Goal: Register for event/course

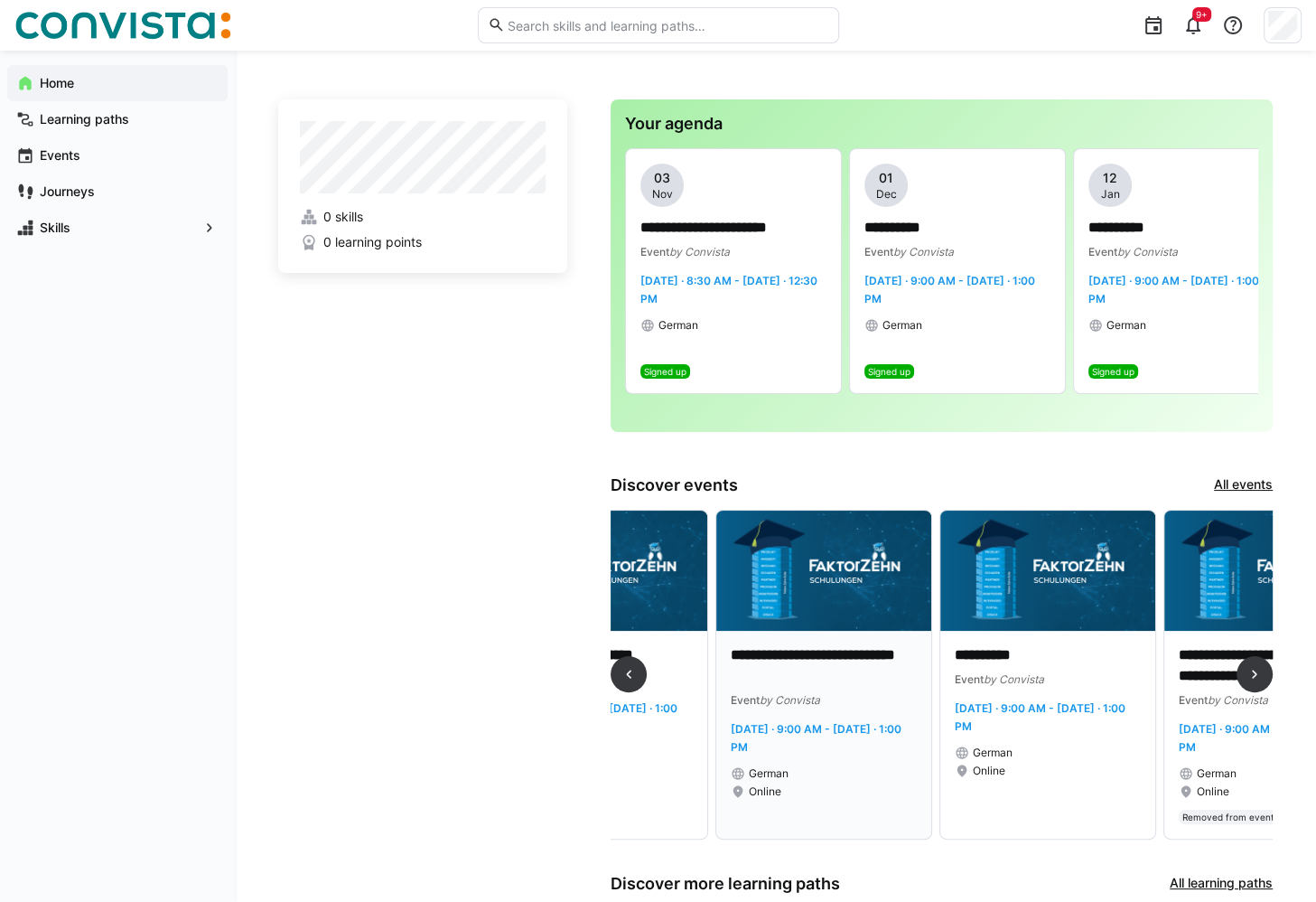
click at [841, 580] on img at bounding box center [824, 570] width 215 height 121
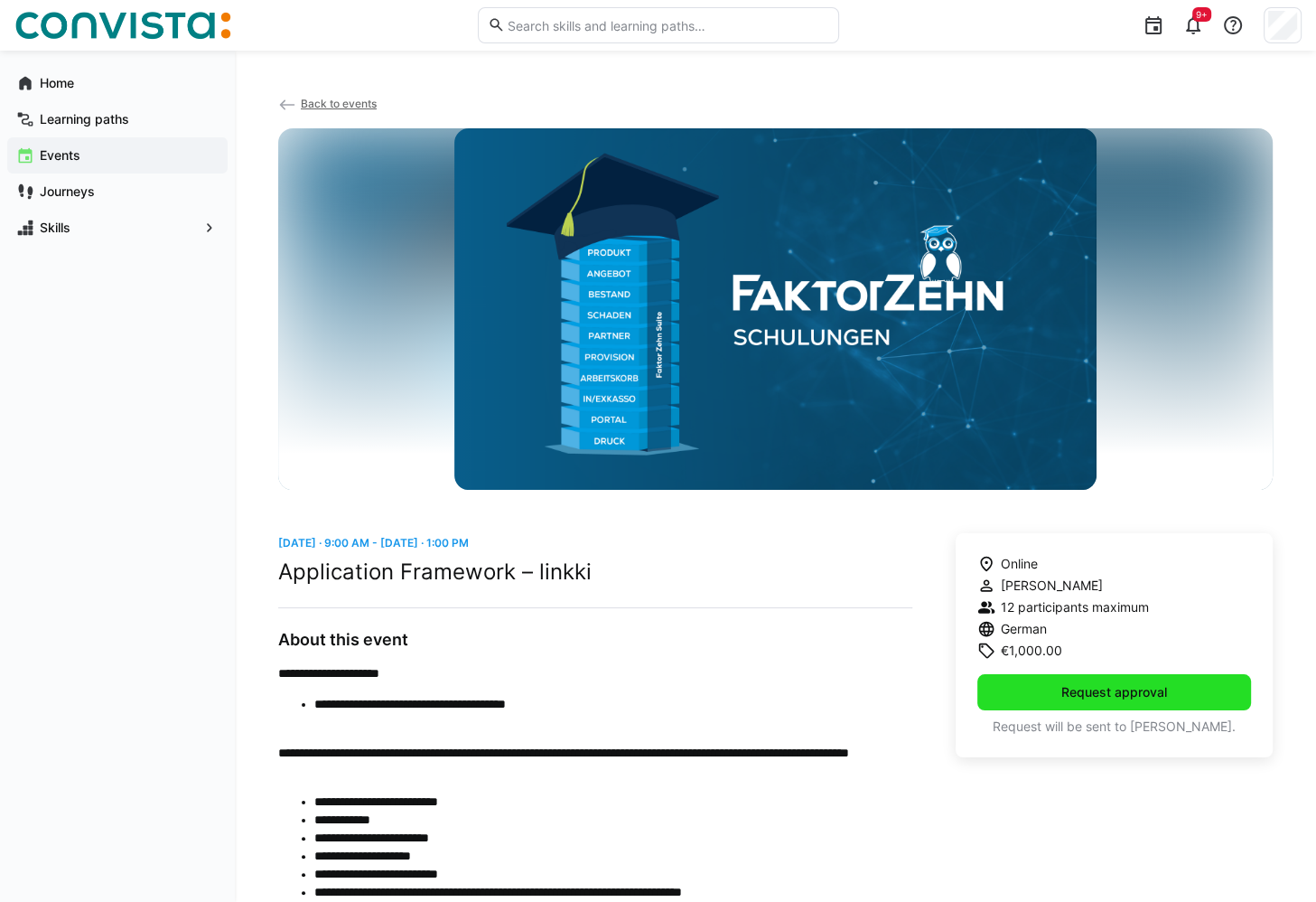
click at [1118, 695] on span "Request approval" at bounding box center [1114, 692] width 111 height 18
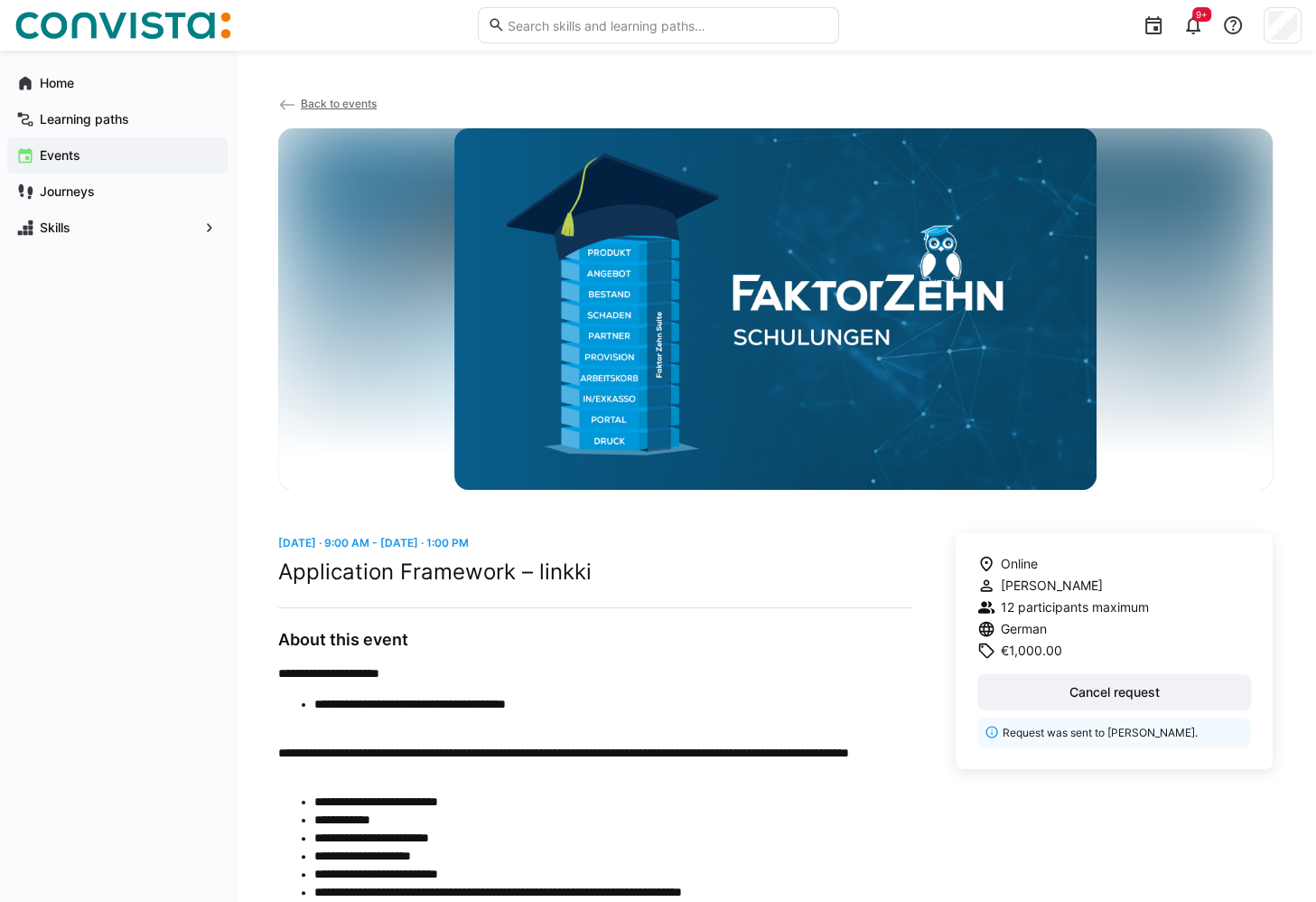
click at [318, 106] on span "Back to events" at bounding box center [339, 104] width 76 height 13
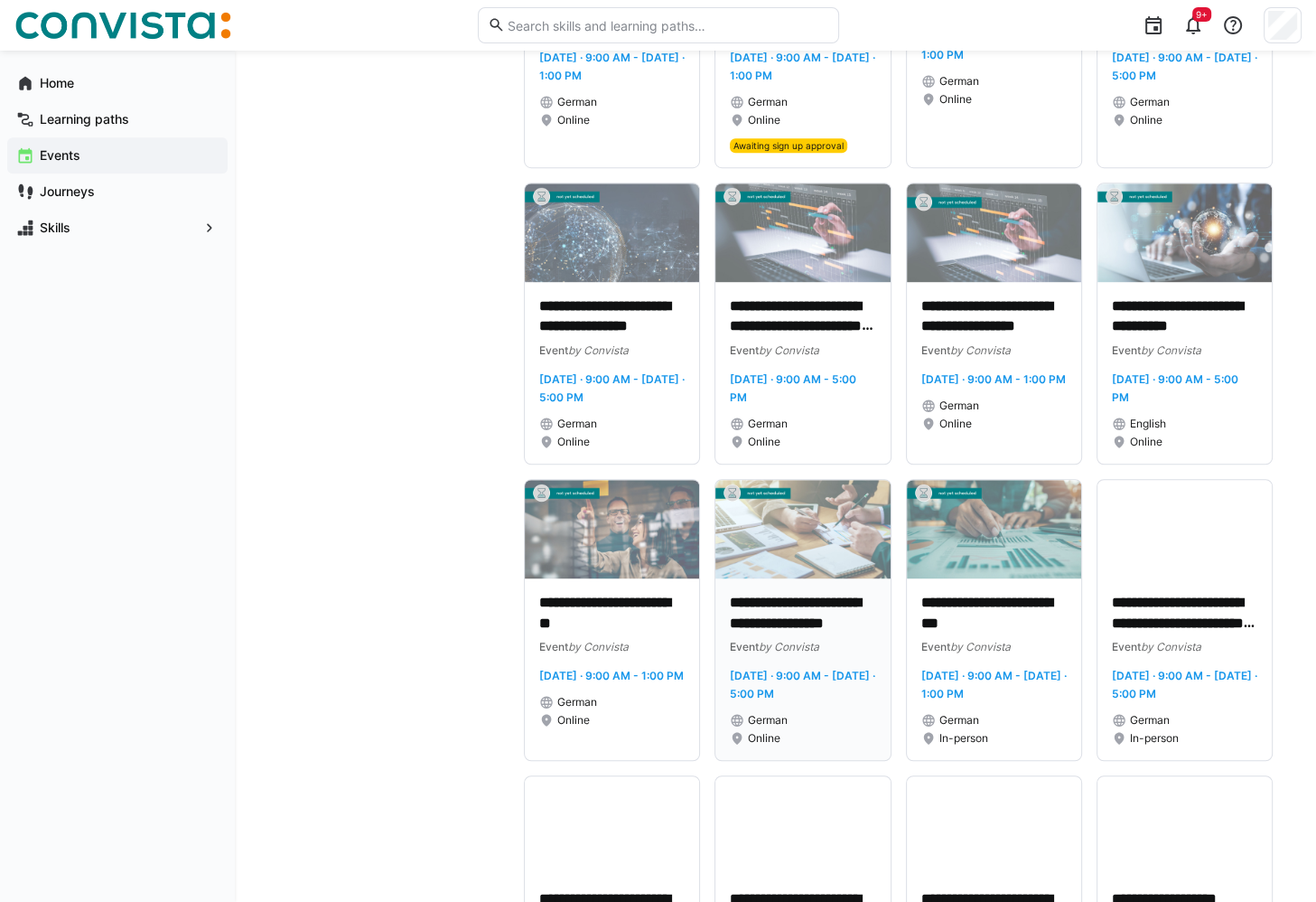
scroll to position [1084, 0]
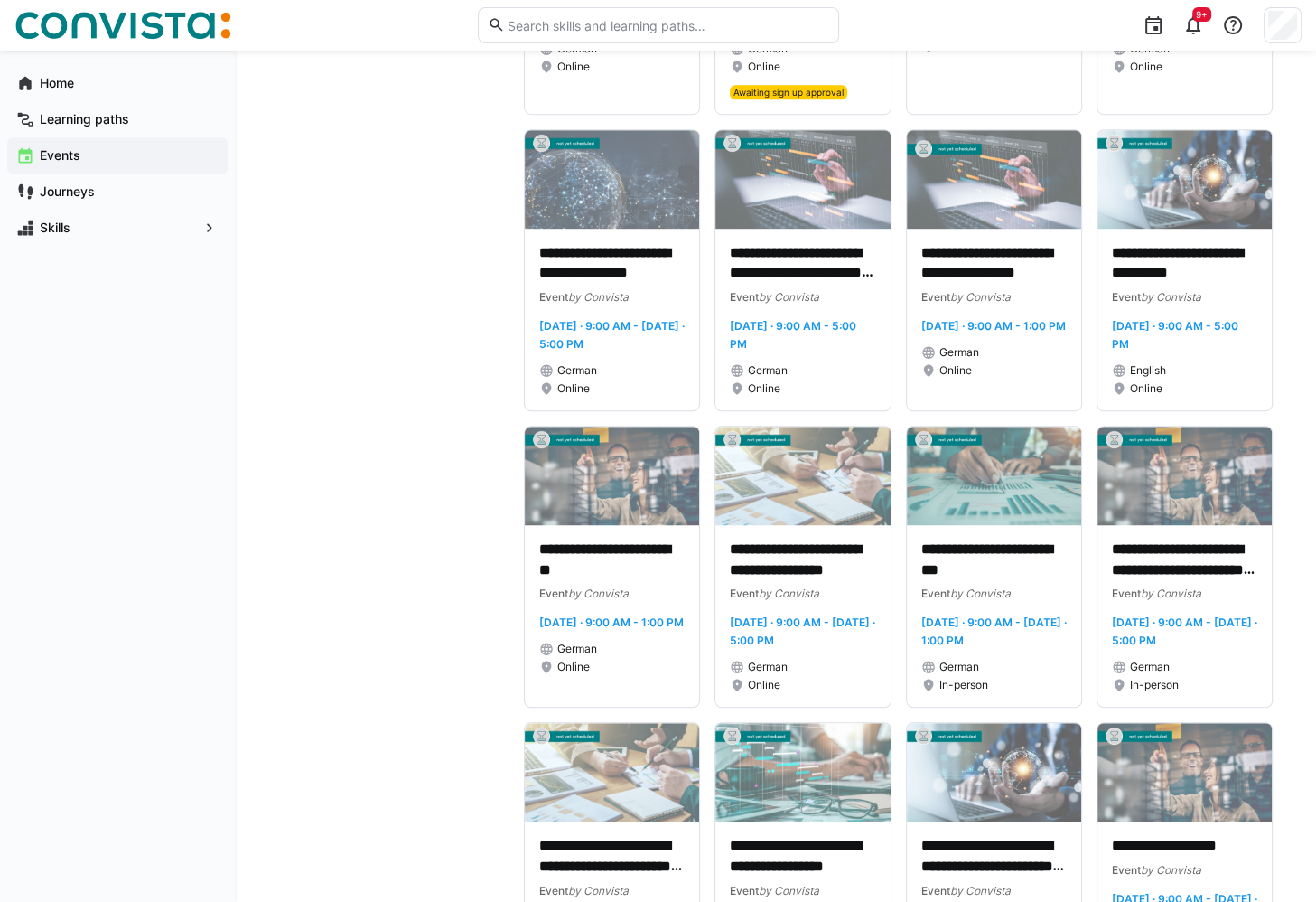
drag, startPoint x: 596, startPoint y: 307, endPoint x: 391, endPoint y: 308, distance: 205.0
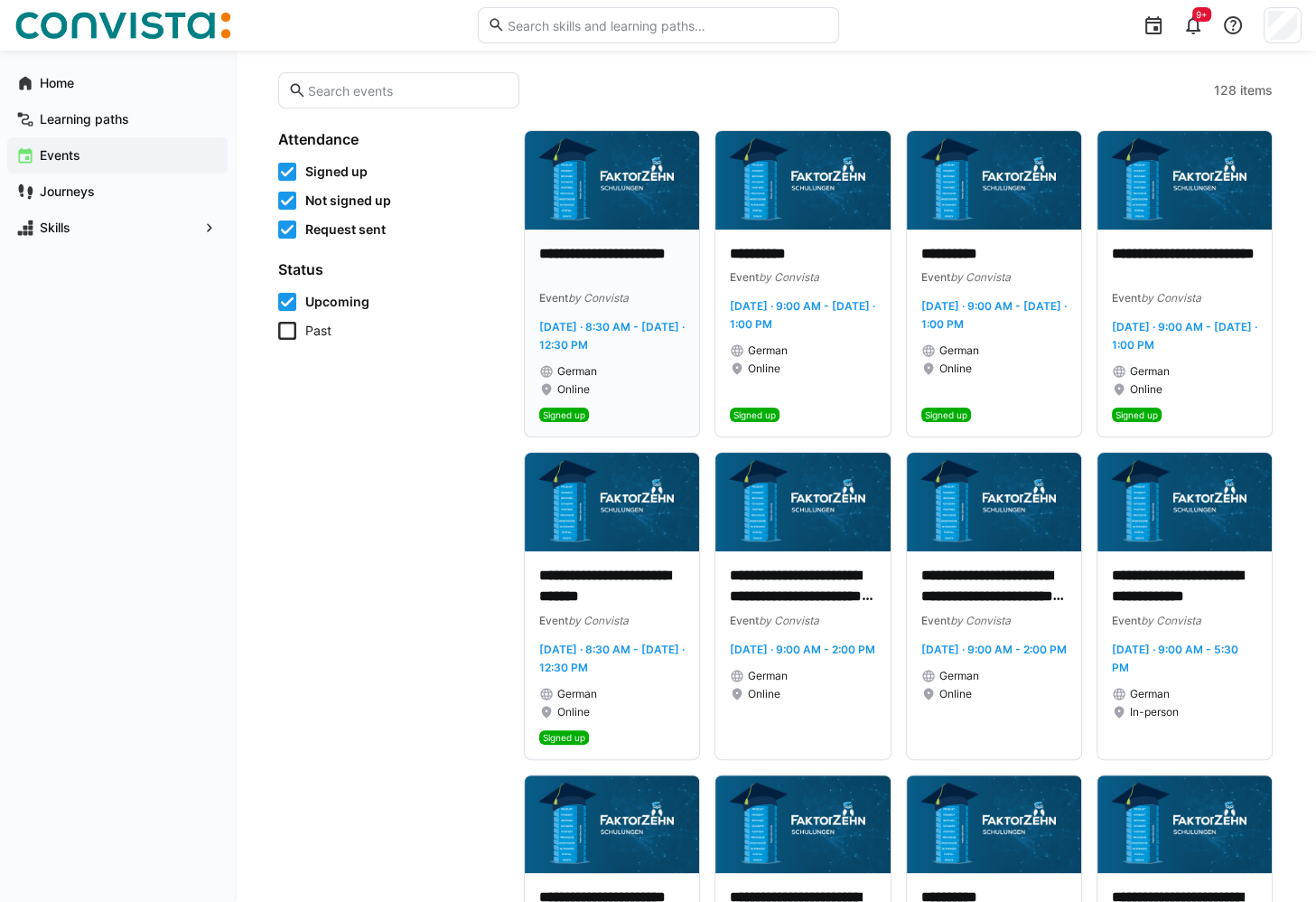
scroll to position [0, 0]
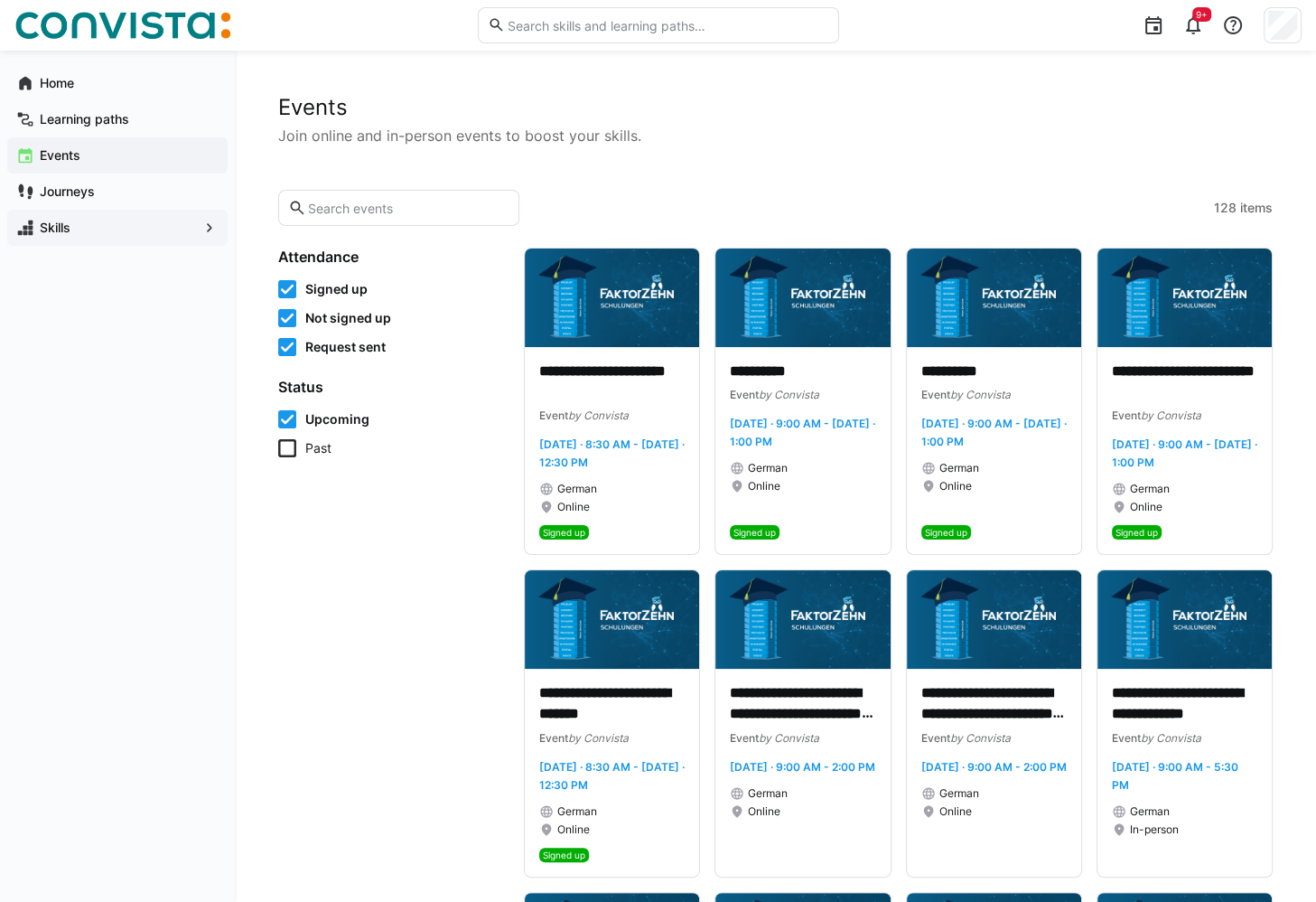
click at [0, 0] on app-navigation-label "Skills" at bounding box center [0, 0] width 0 height 0
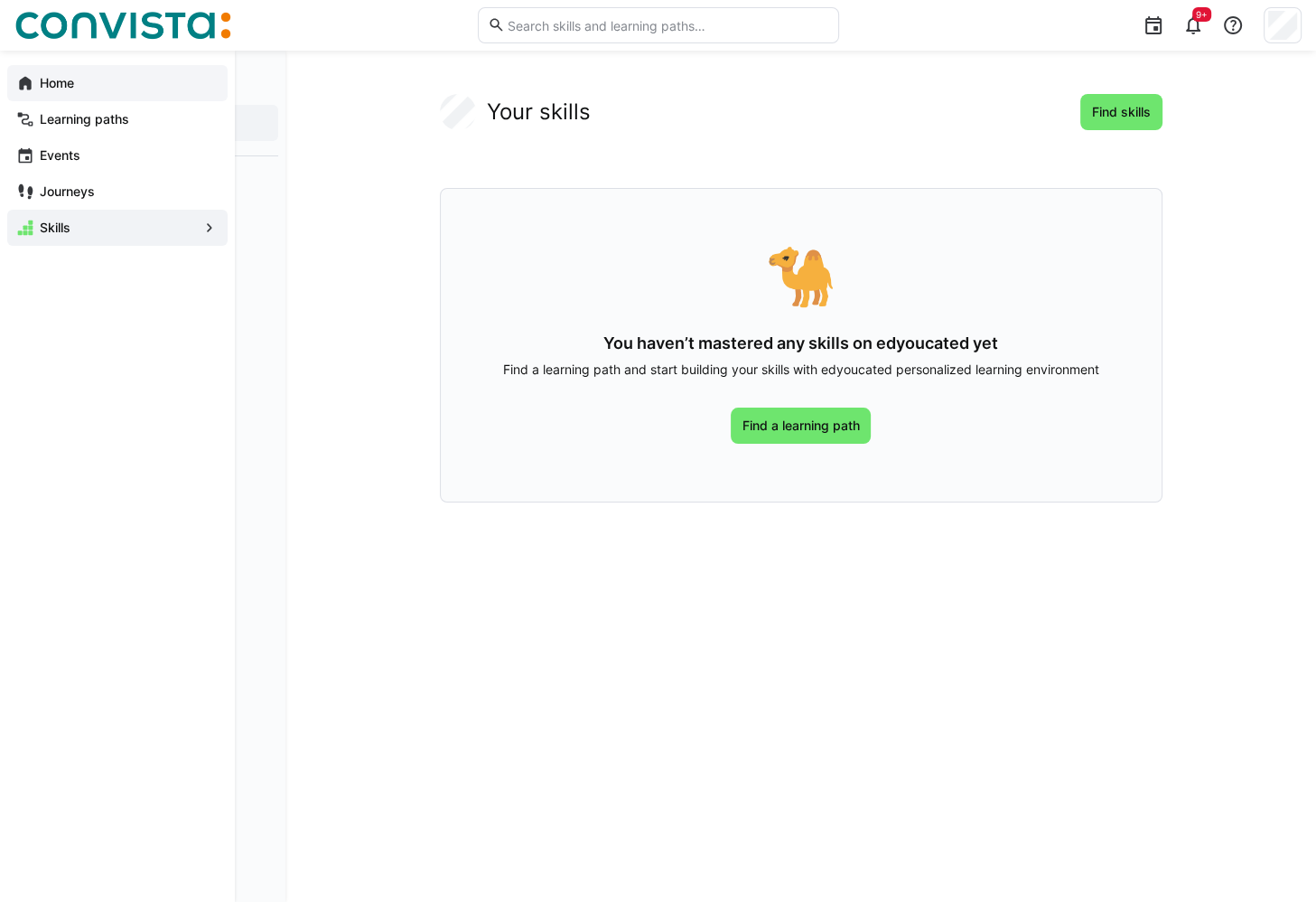
click at [0, 0] on app-navigation-label "Home" at bounding box center [0, 0] width 0 height 0
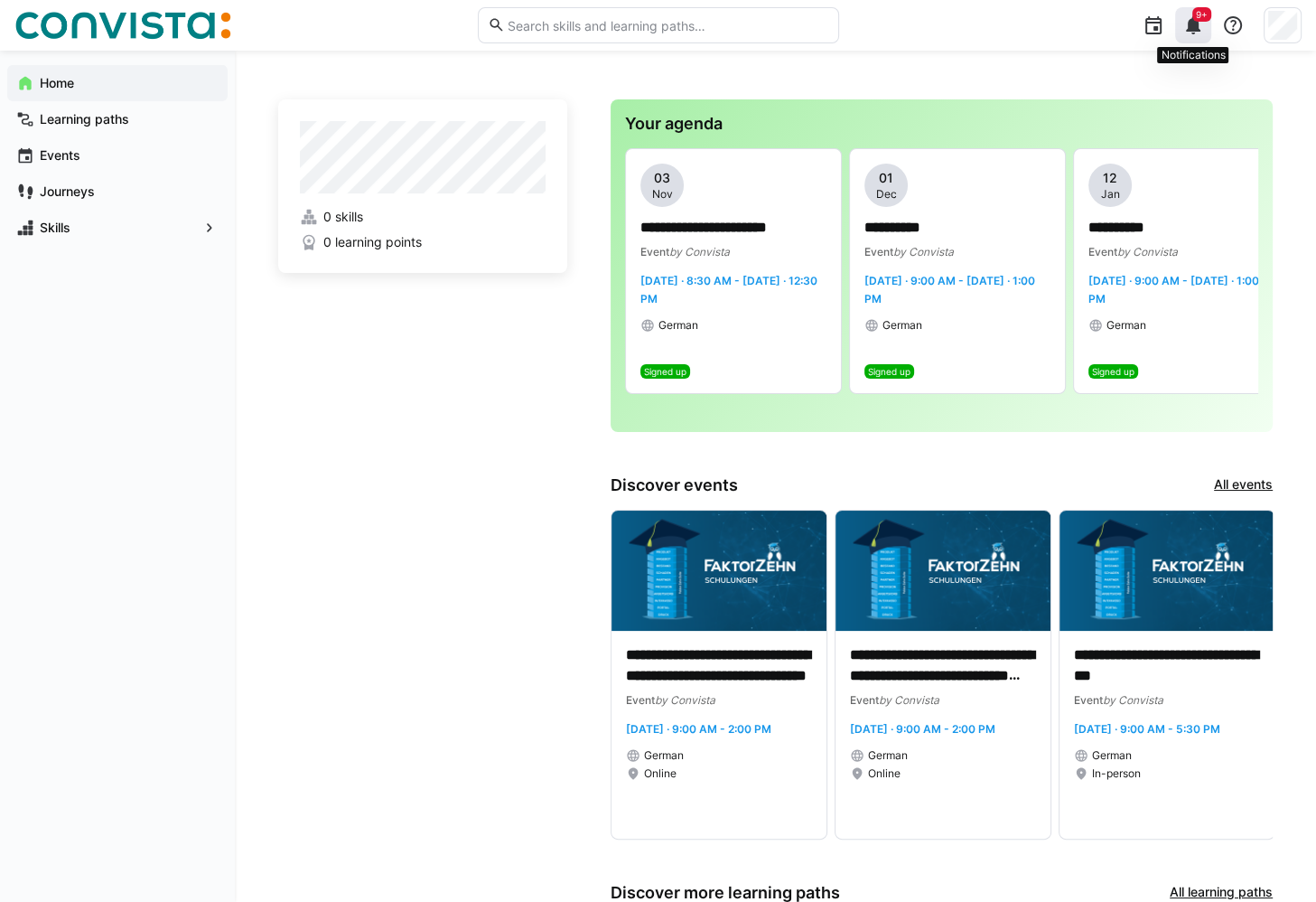
click at [1192, 18] on eds-icon at bounding box center [1192, 25] width 22 height 22
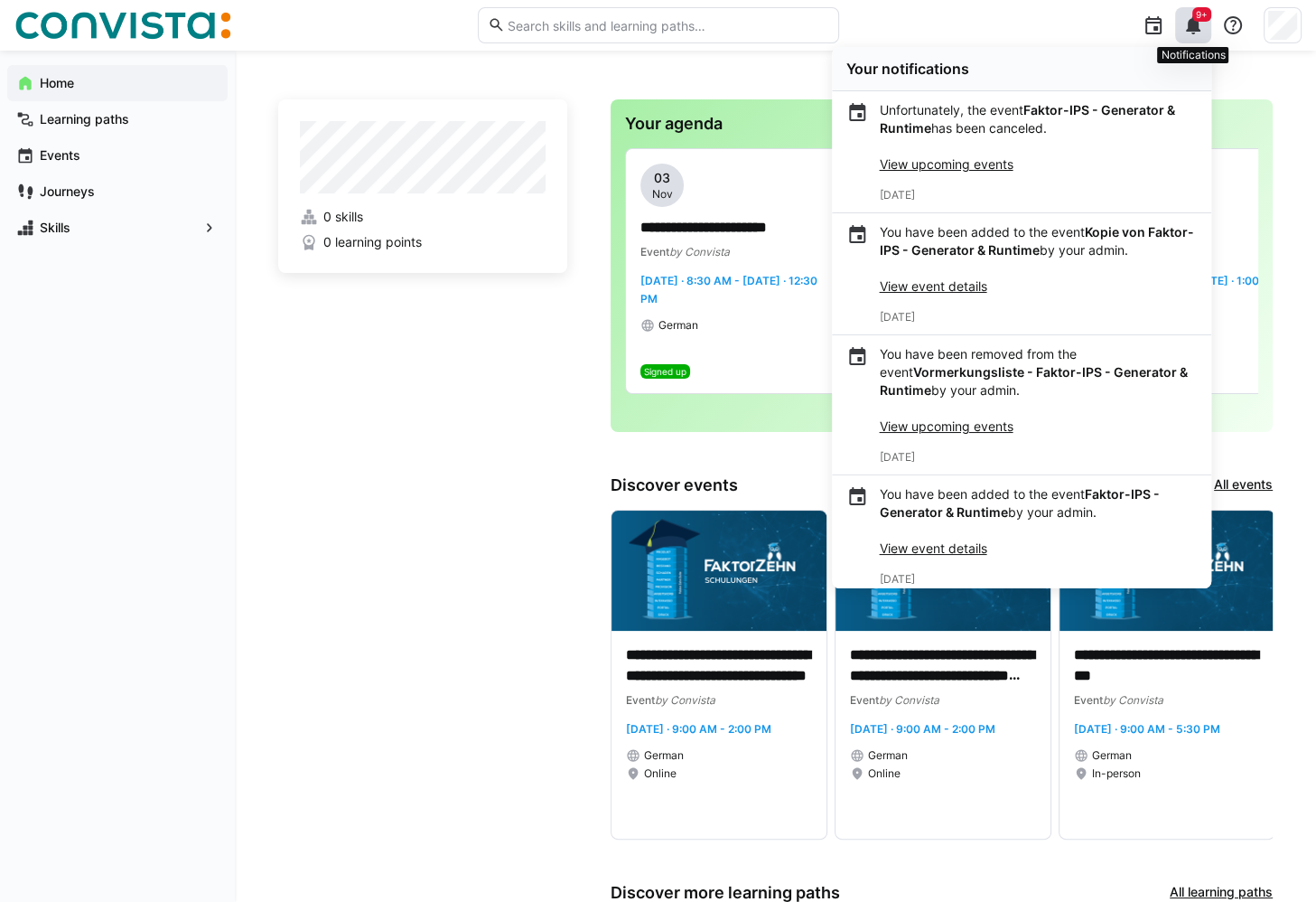
click at [1196, 28] on eds-icon at bounding box center [1192, 25] width 22 height 22
